Goal: Information Seeking & Learning: Learn about a topic

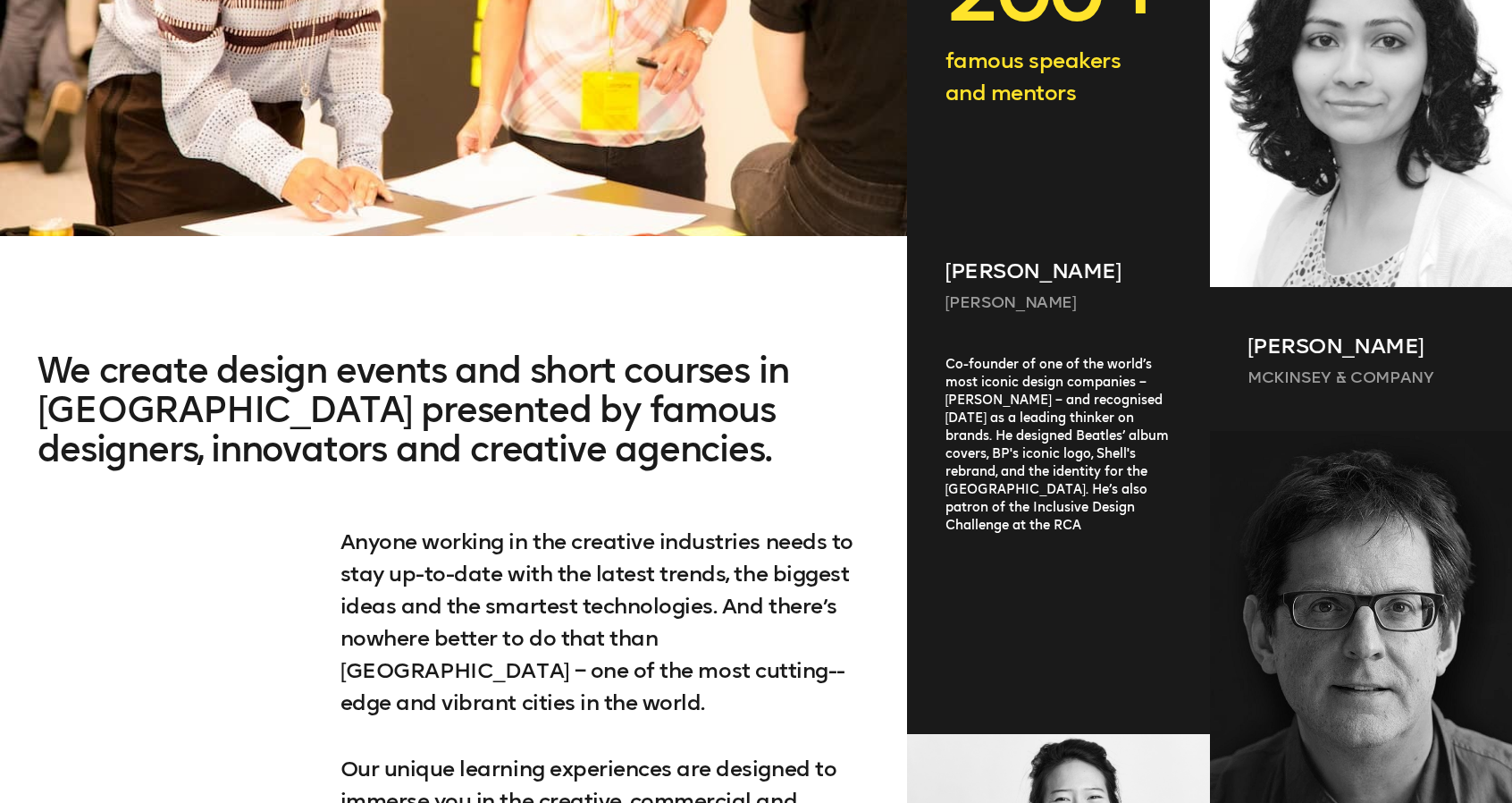
scroll to position [1162, 0]
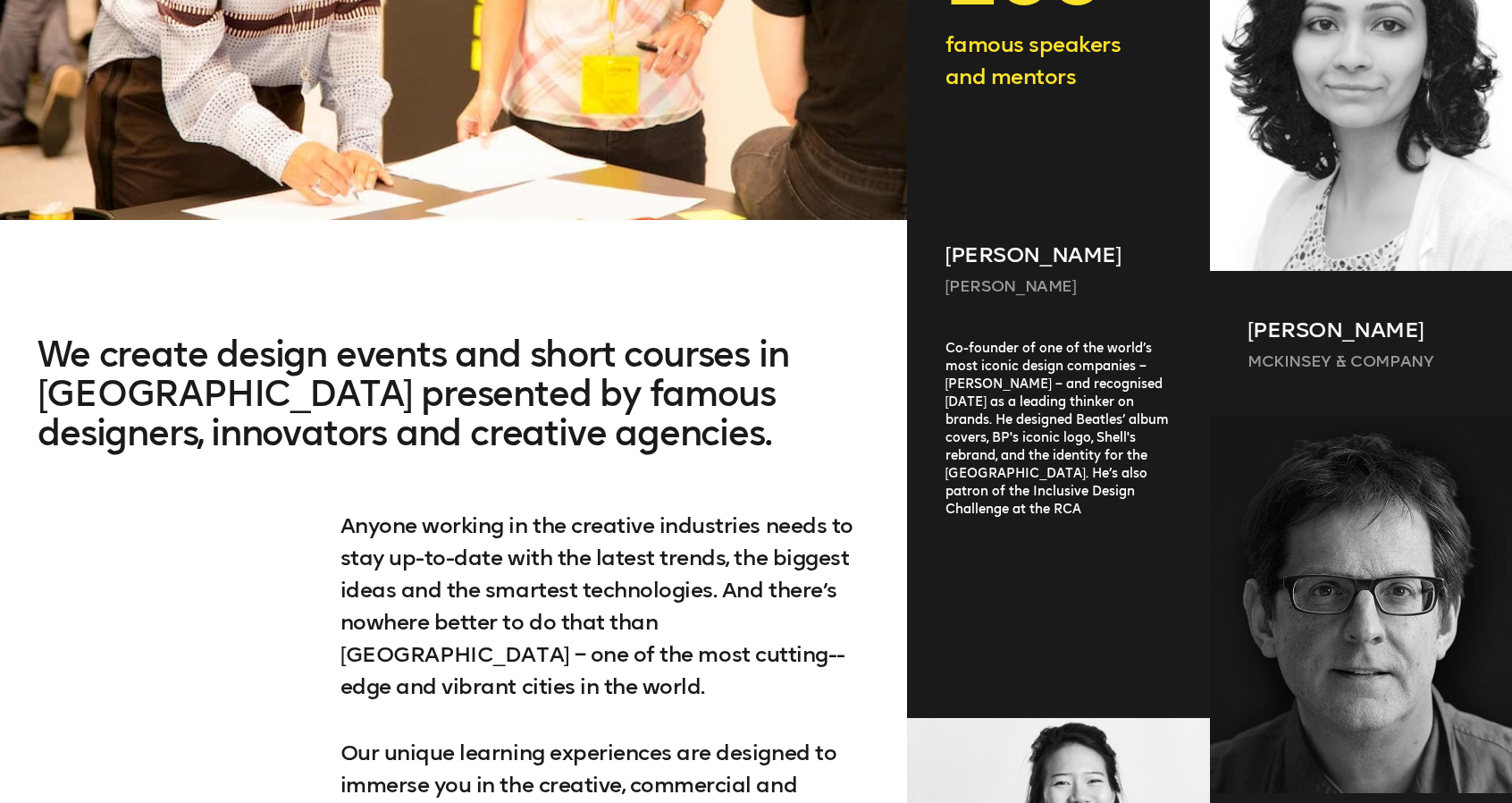
click at [1040, 444] on div "Co-founder of one of the world’s most iconic design companies – Wolff Olins – a…" at bounding box center [1058, 506] width 302 height 335
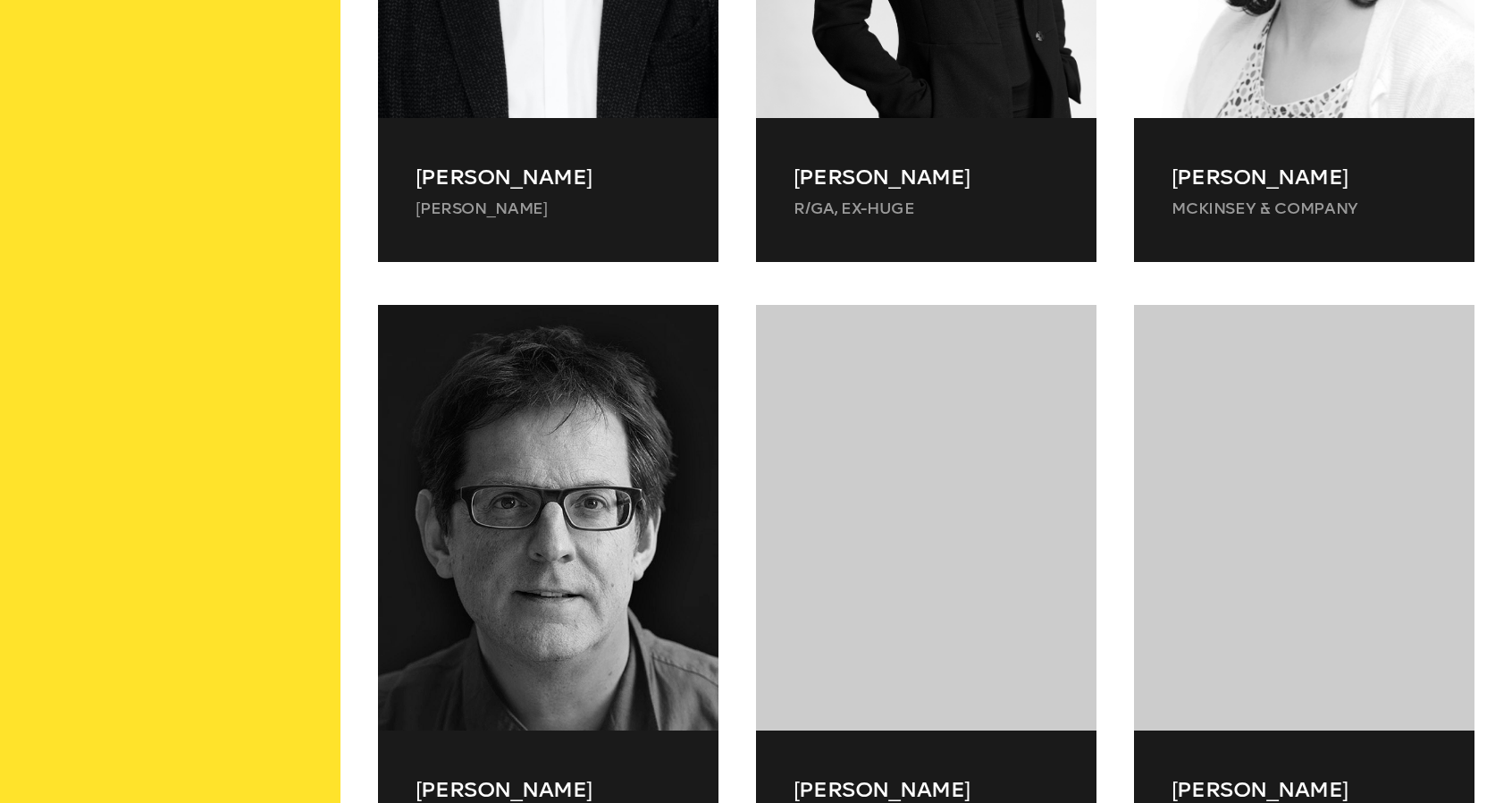
scroll to position [854, 0]
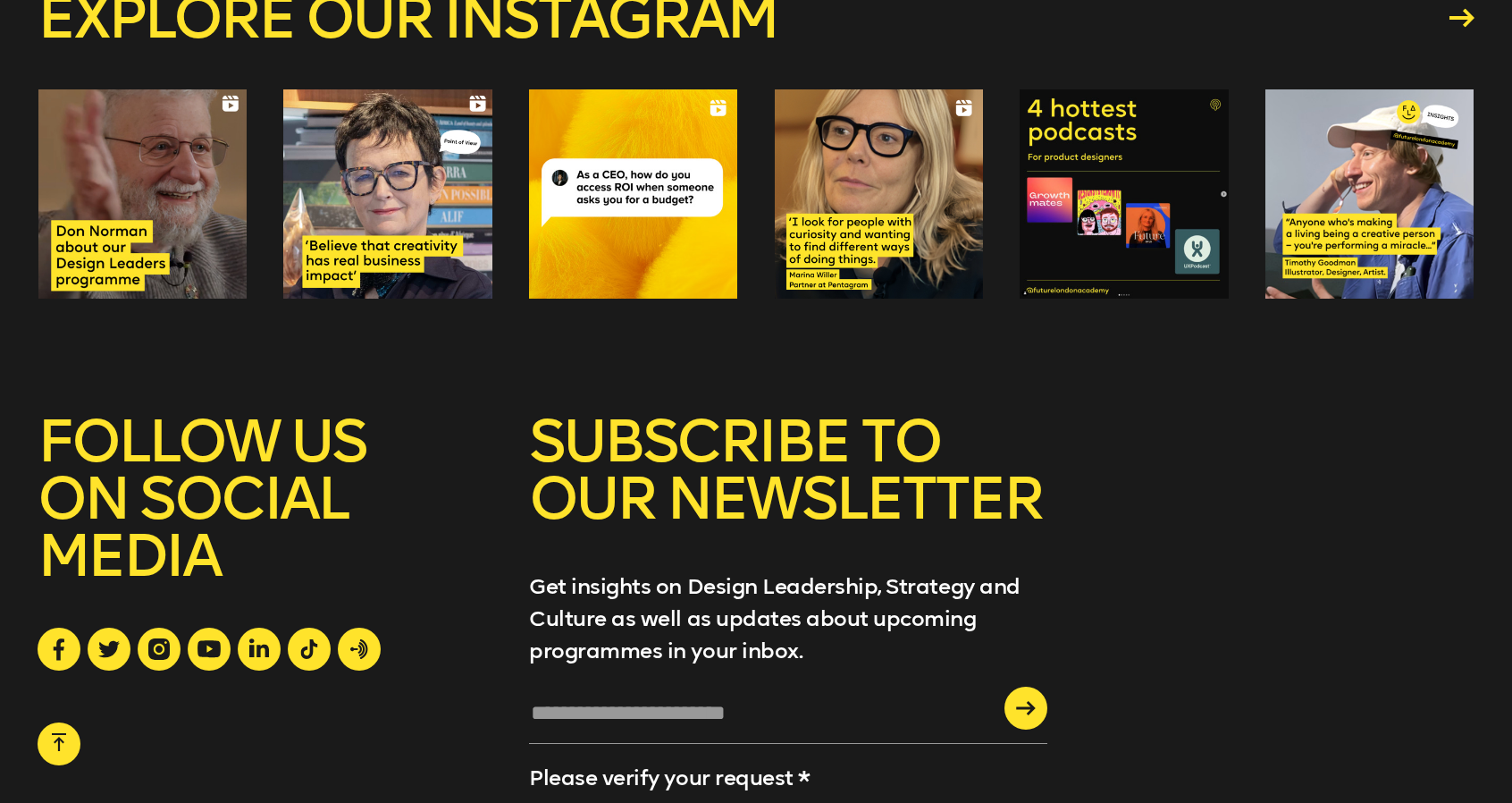
scroll to position [6371, 0]
